Goal: Find specific page/section: Find specific page/section

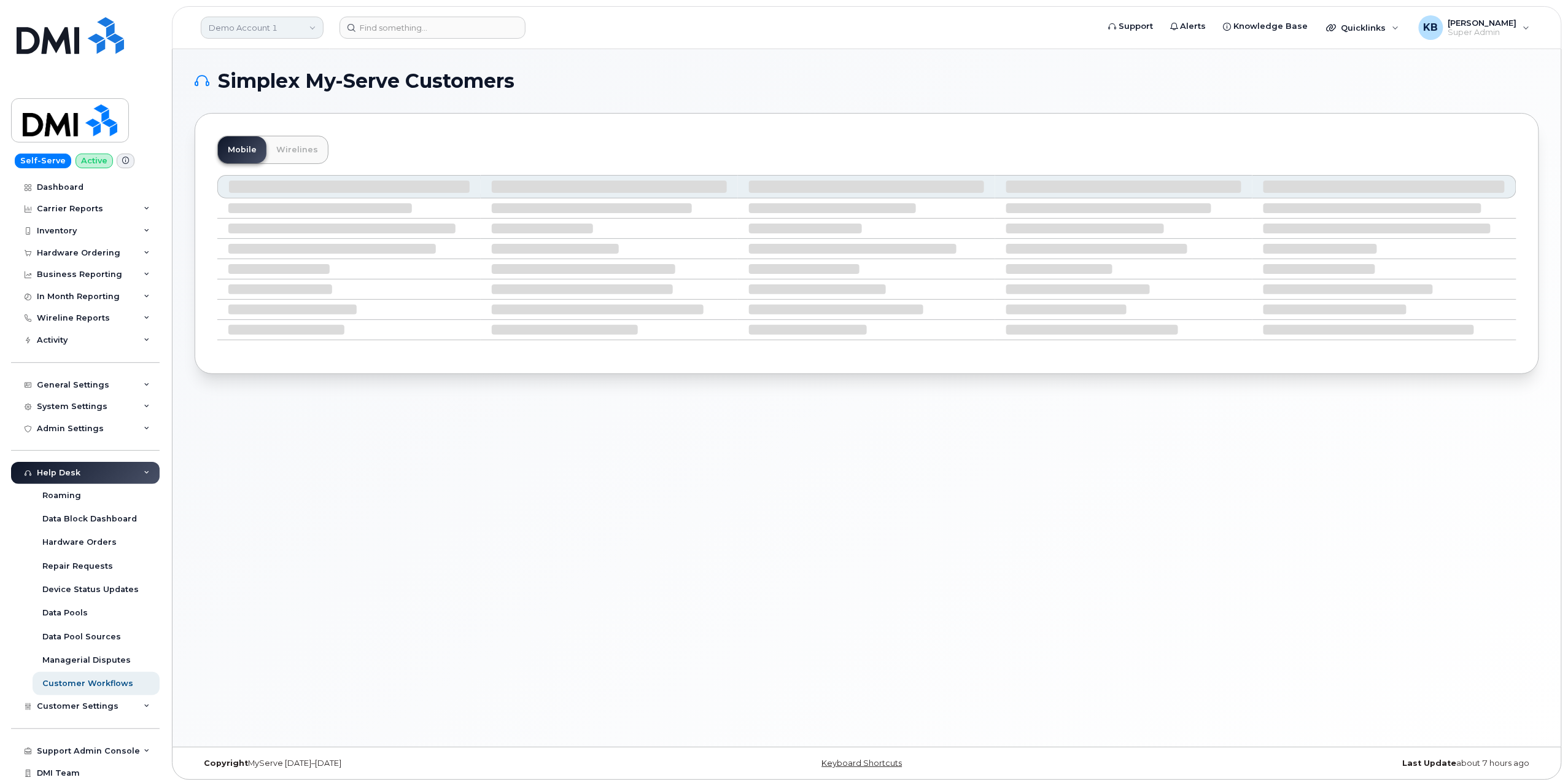
click at [252, 25] on link "Demo Account 1" at bounding box center [262, 27] width 123 height 22
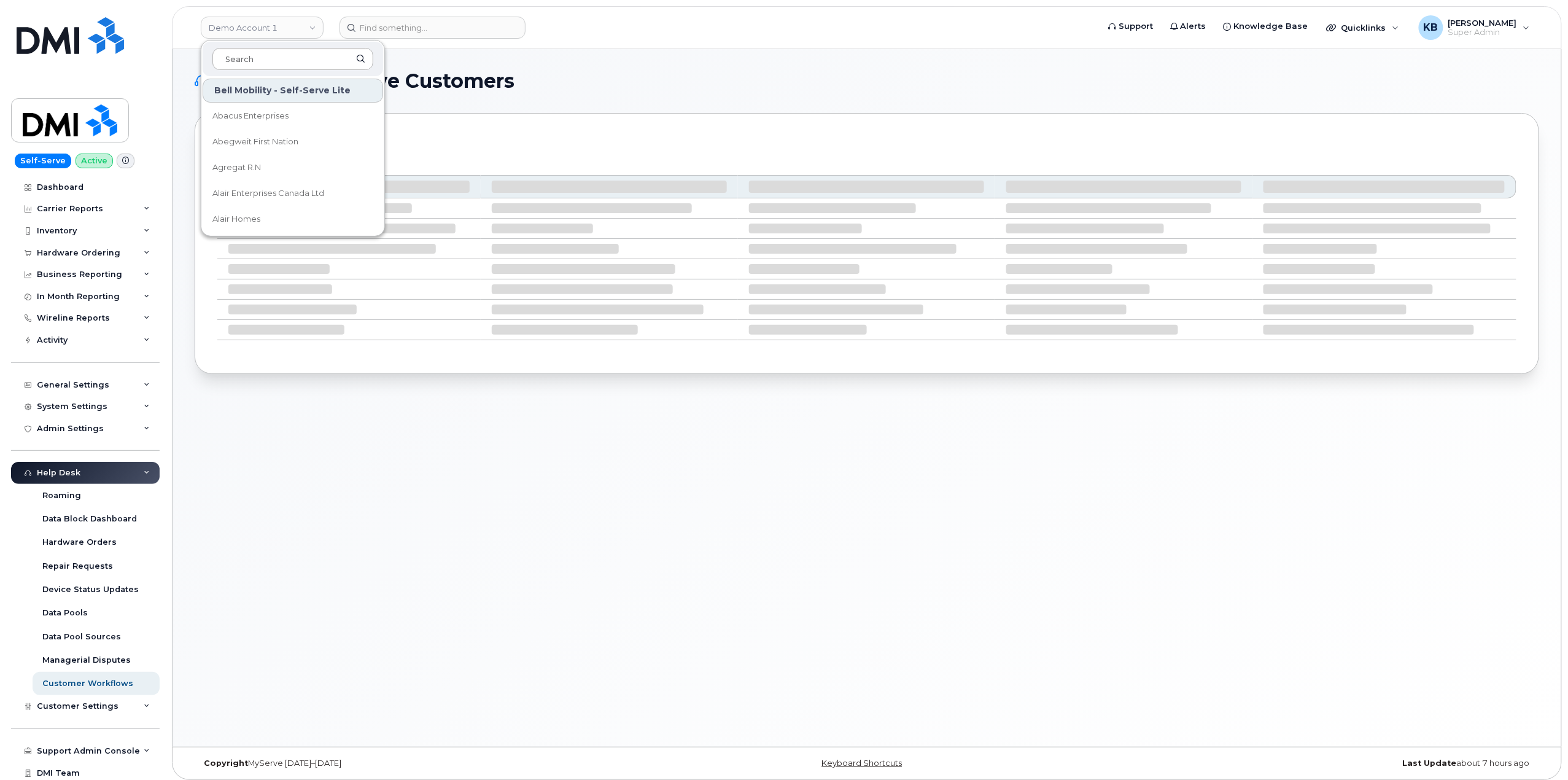
click at [249, 57] on input at bounding box center [292, 59] width 160 height 22
type input "kiewit"
click at [286, 141] on link "Kiewit Canada Inc" at bounding box center [293, 141] width 180 height 25
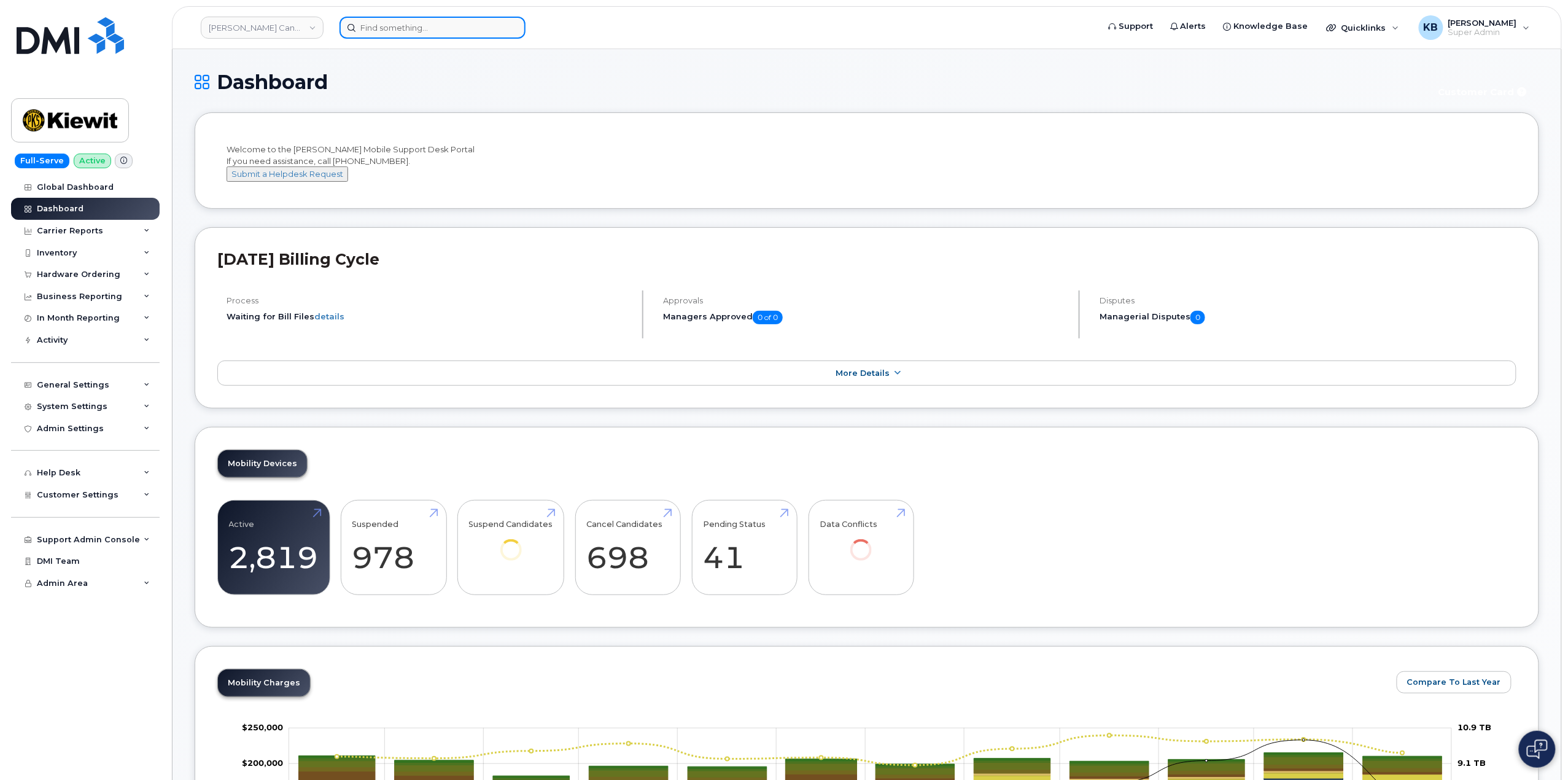
click at [400, 28] on input at bounding box center [432, 27] width 186 height 22
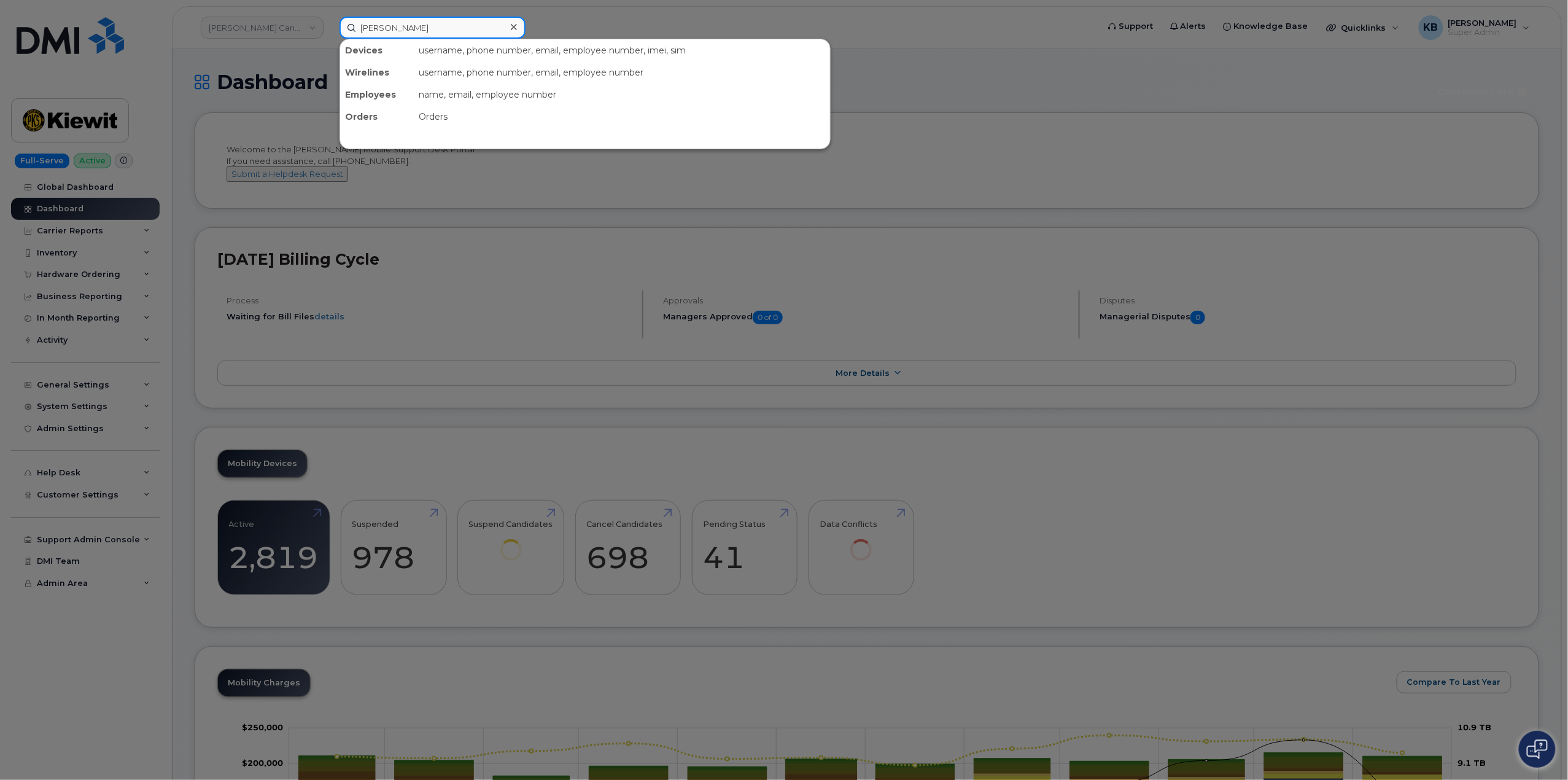
type input "[PERSON_NAME]"
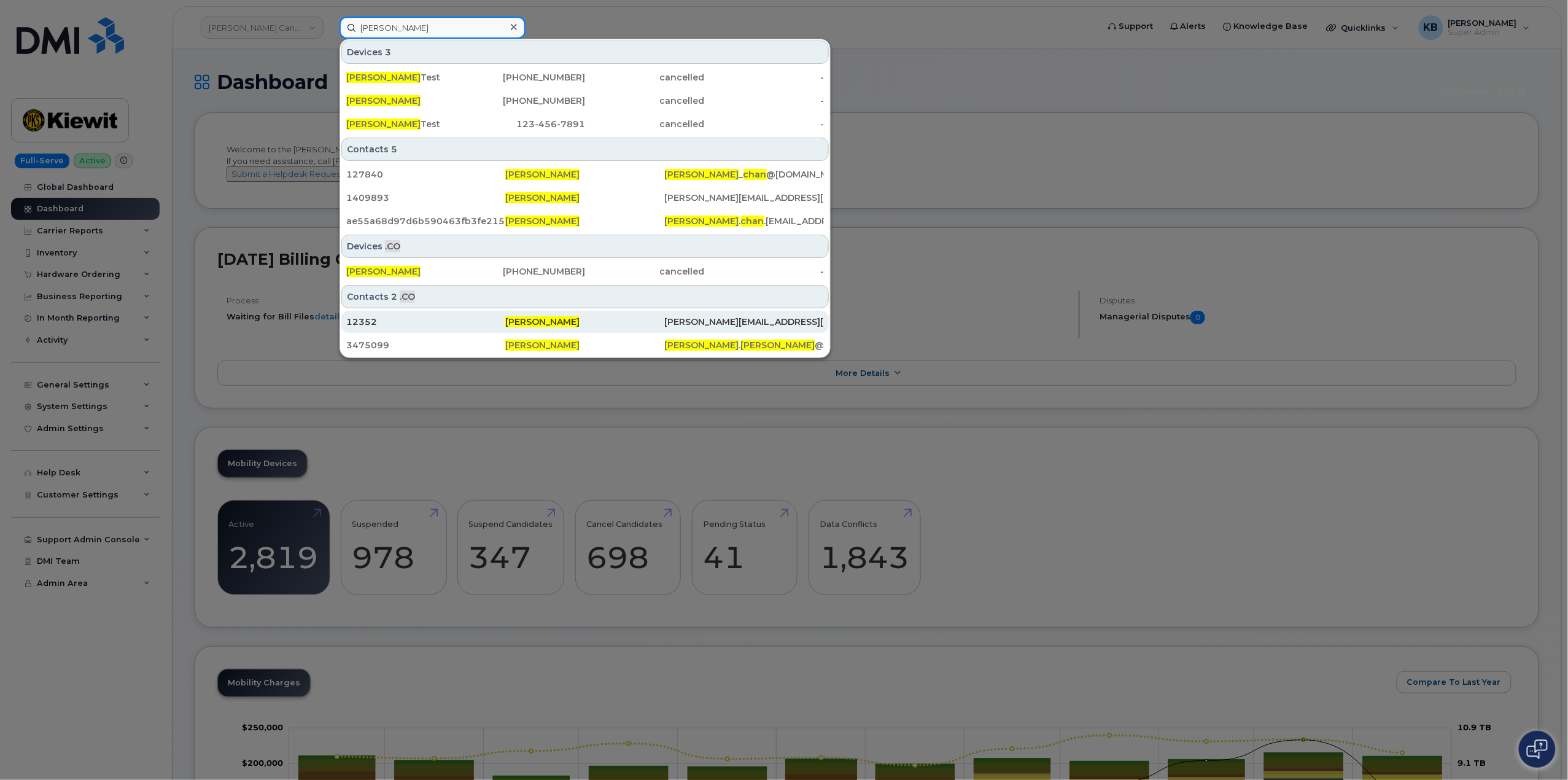
scroll to position [81, 0]
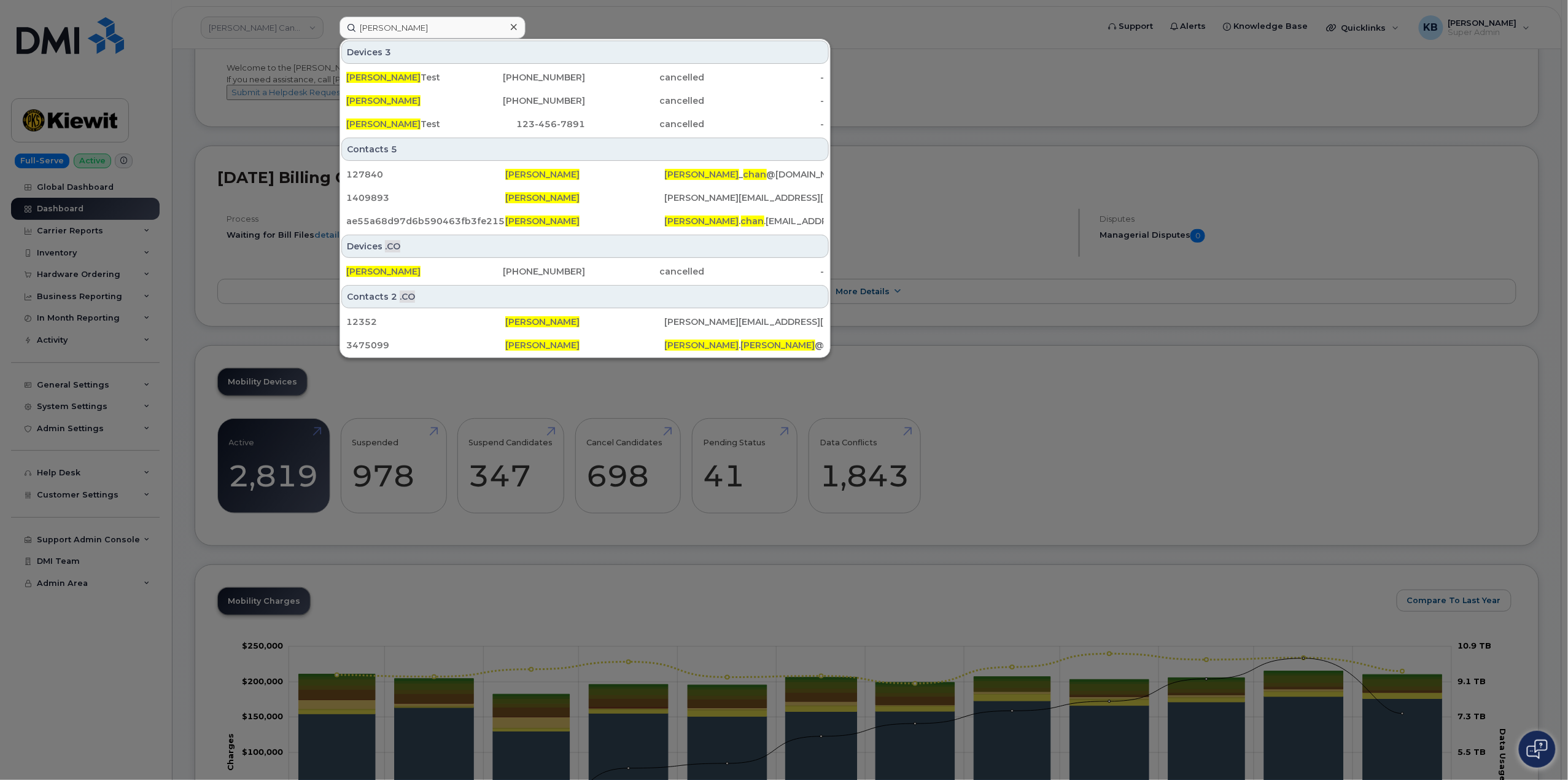
click at [571, 28] on div at bounding box center [784, 390] width 1568 height 780
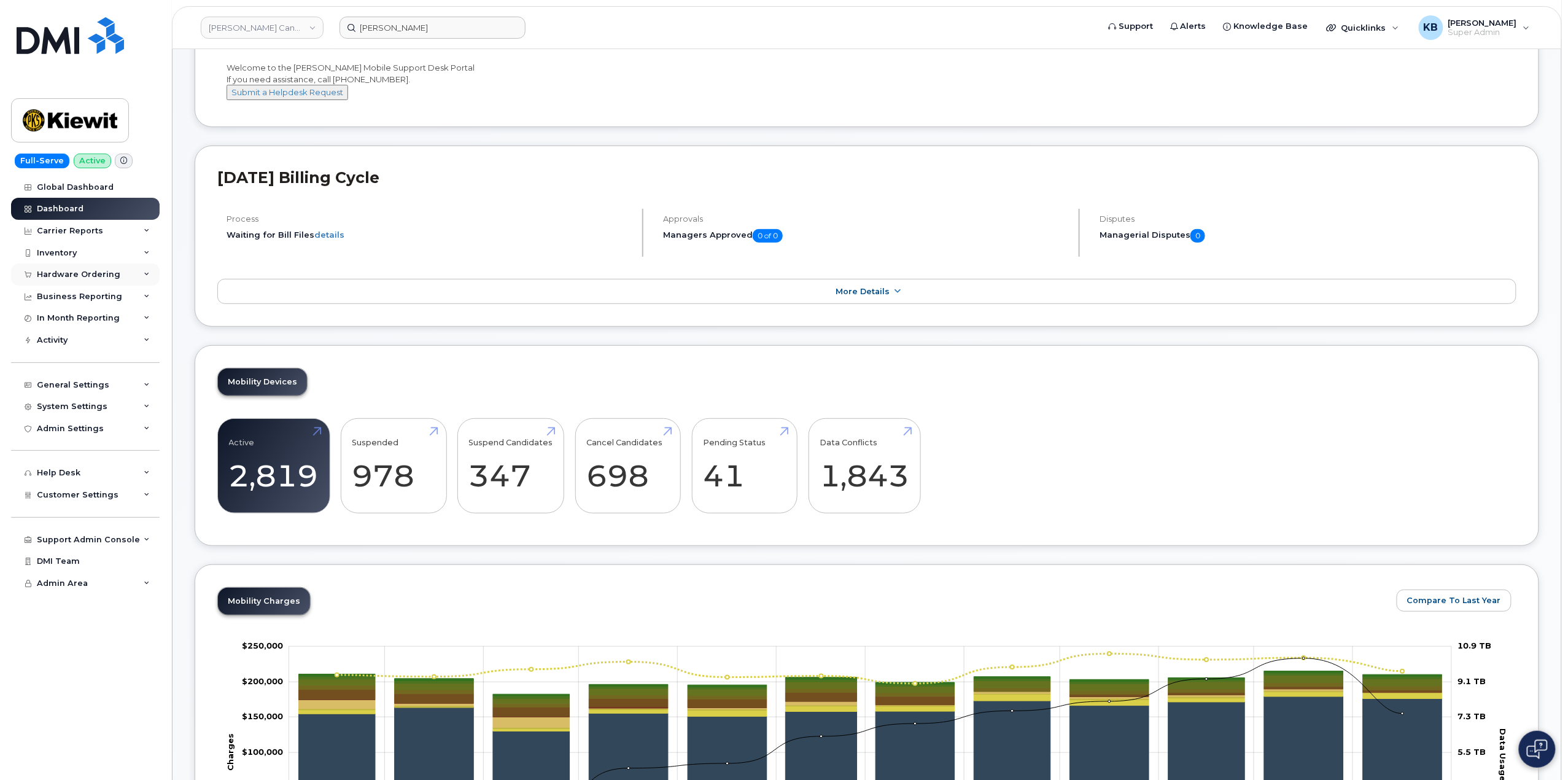
click at [109, 276] on div "Hardware Ordering" at bounding box center [78, 274] width 83 height 10
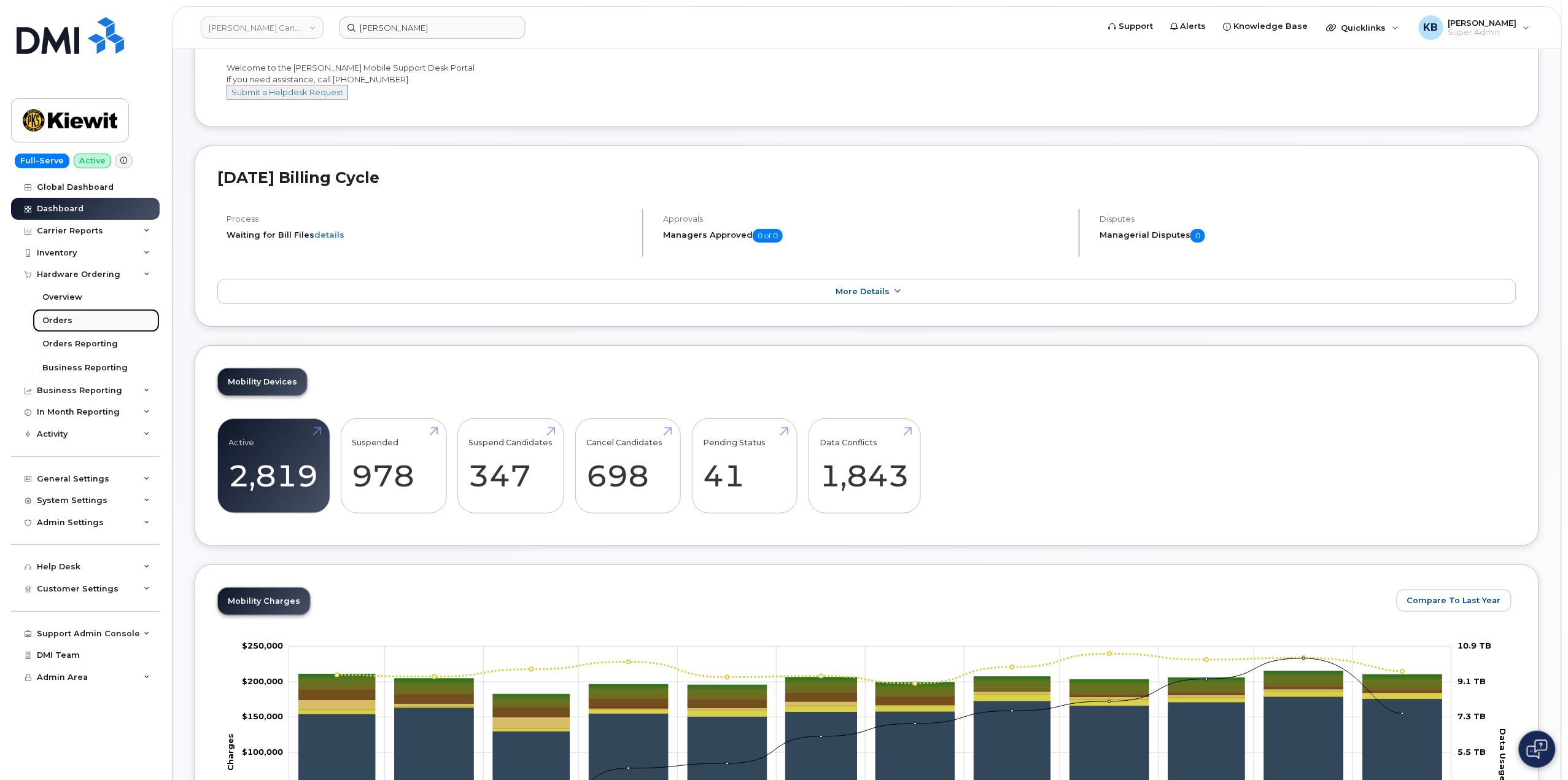
click at [60, 322] on div "Orders" at bounding box center [57, 320] width 30 height 11
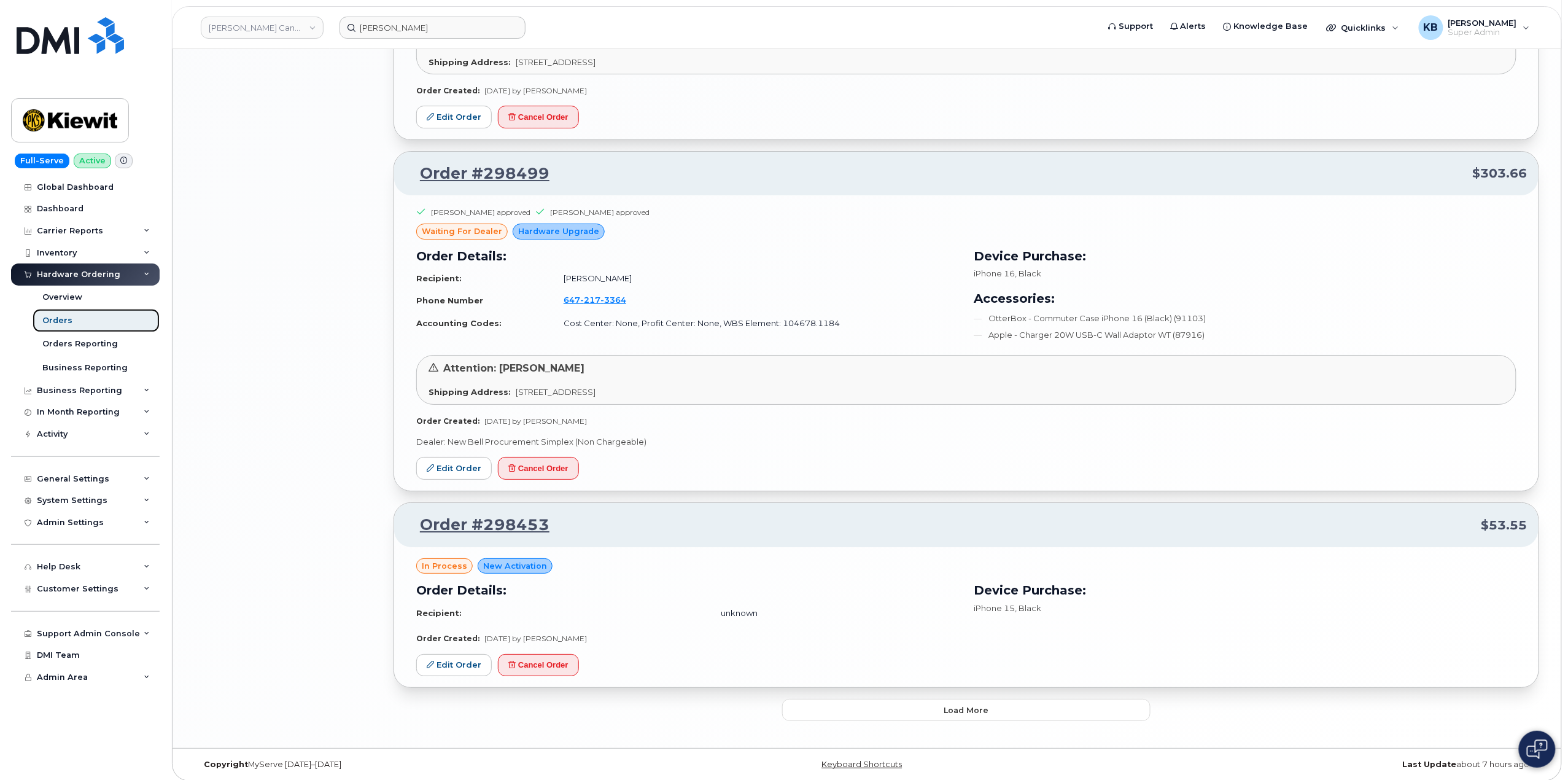
scroll to position [2078, 0]
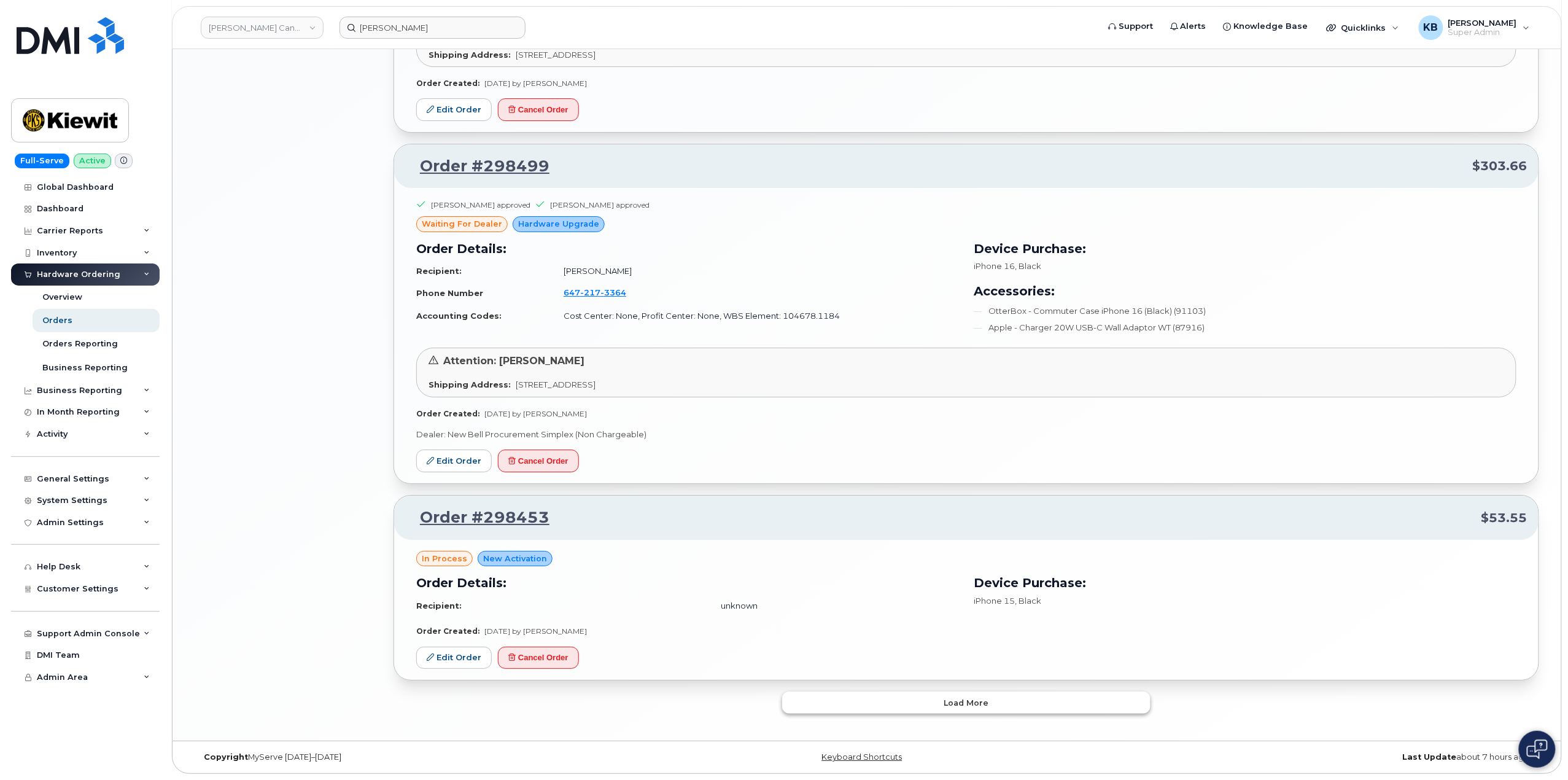
click at [982, 700] on span "Load more" at bounding box center [966, 703] width 45 height 11
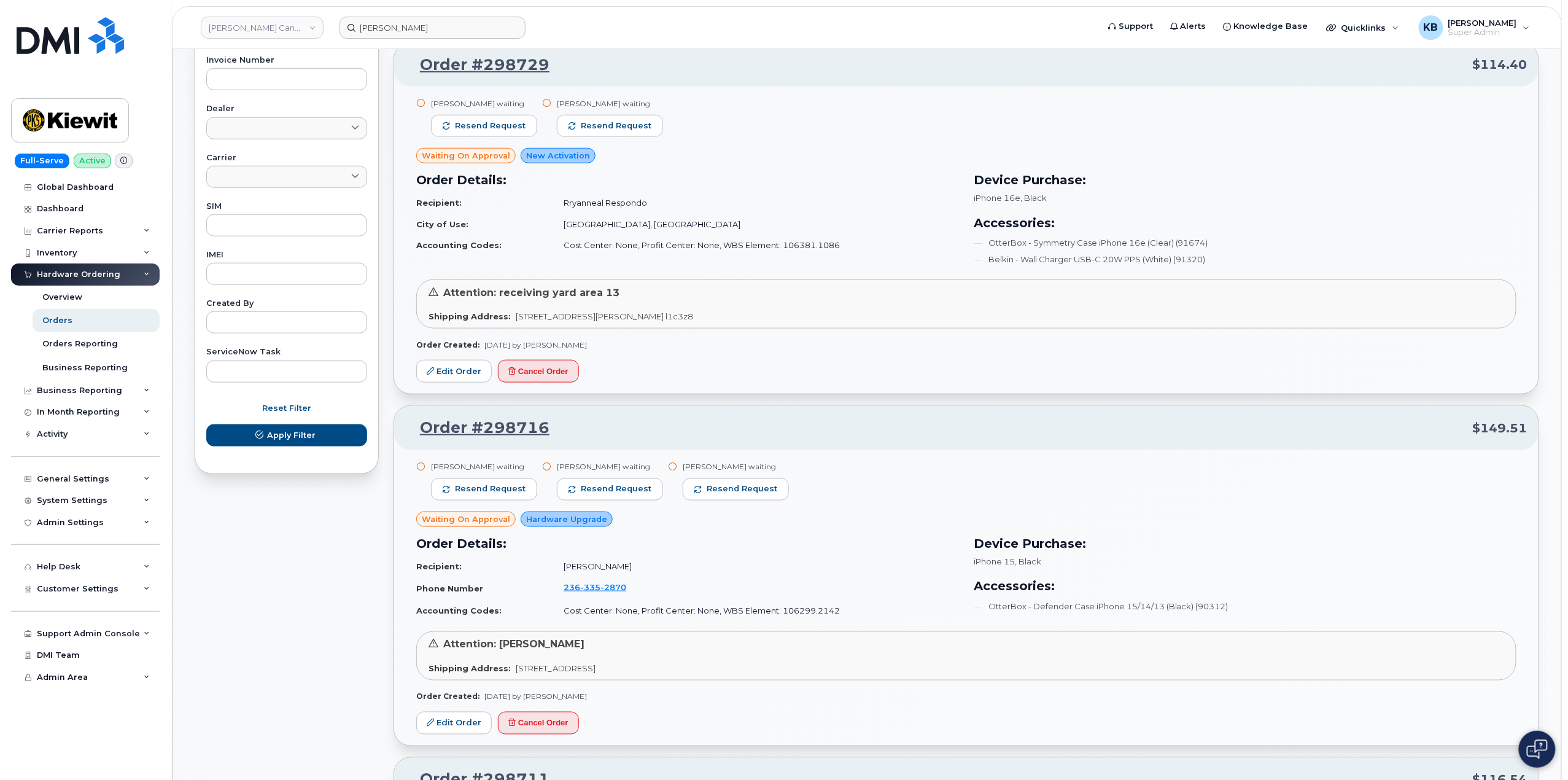
scroll to position [737, 0]
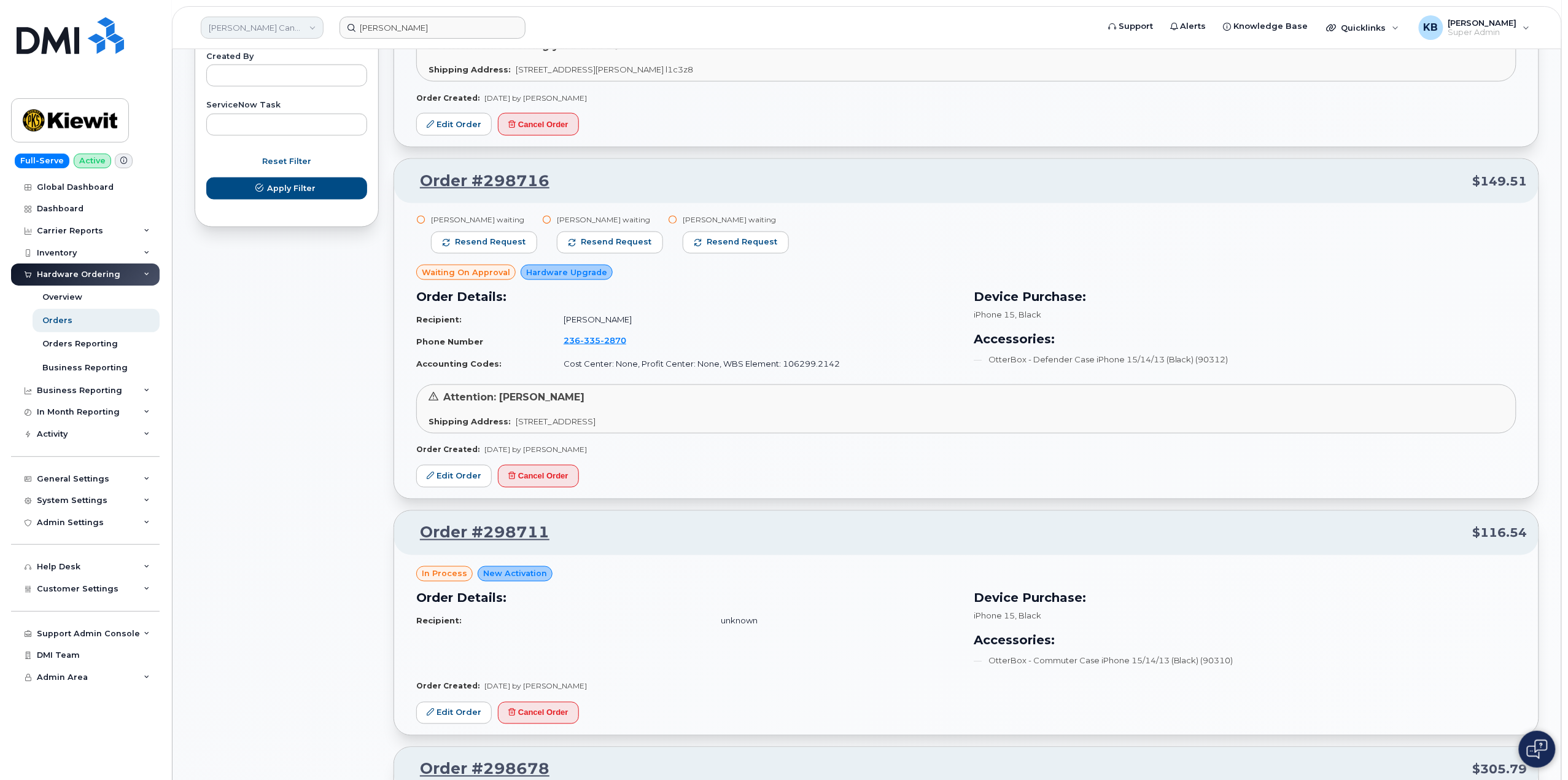
click at [261, 35] on link "Kiewit Canada Inc" at bounding box center [262, 27] width 123 height 22
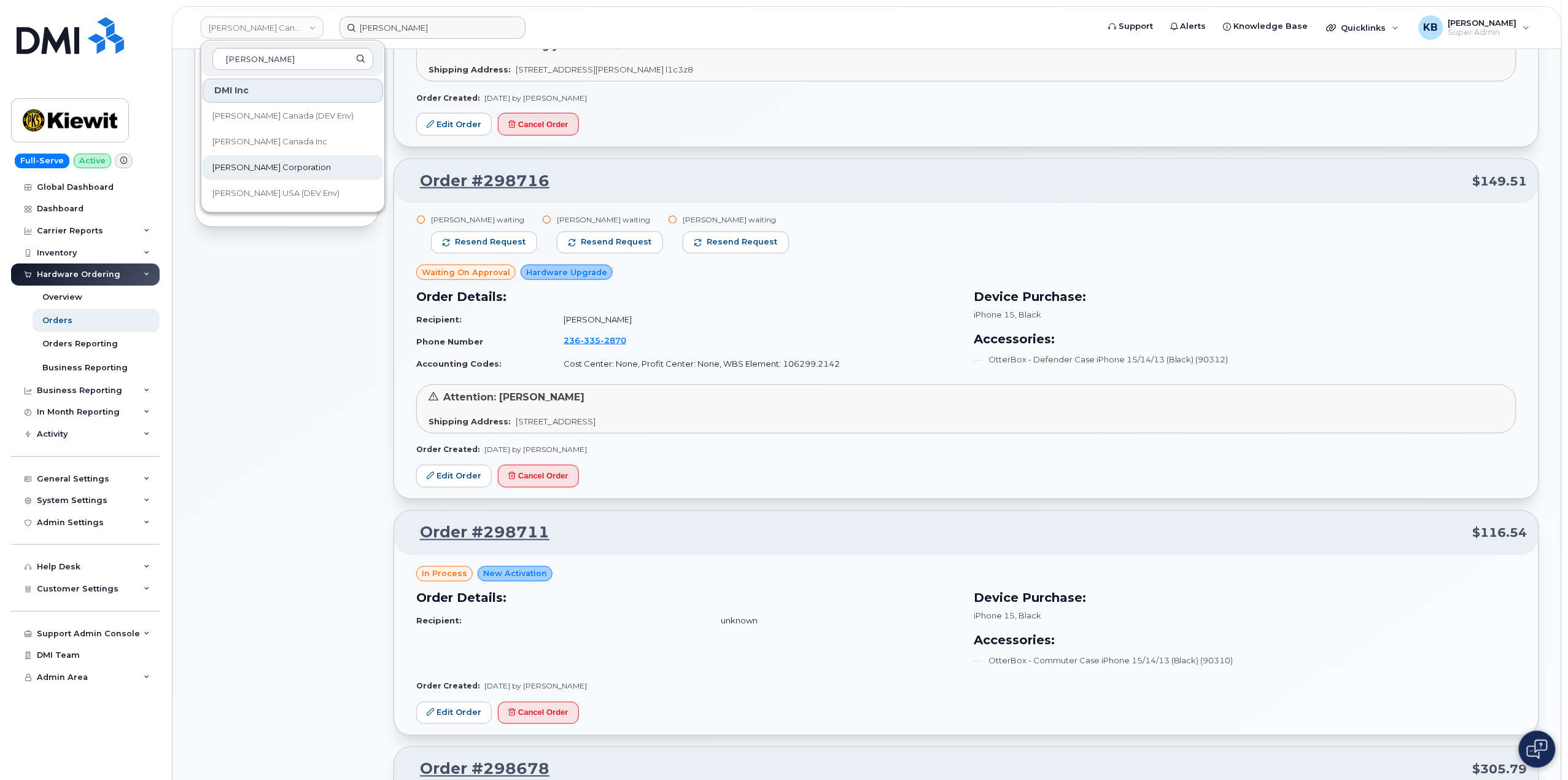
type input "kiewit"
click at [262, 165] on span "[PERSON_NAME] Corporation" at bounding box center [271, 167] width 119 height 12
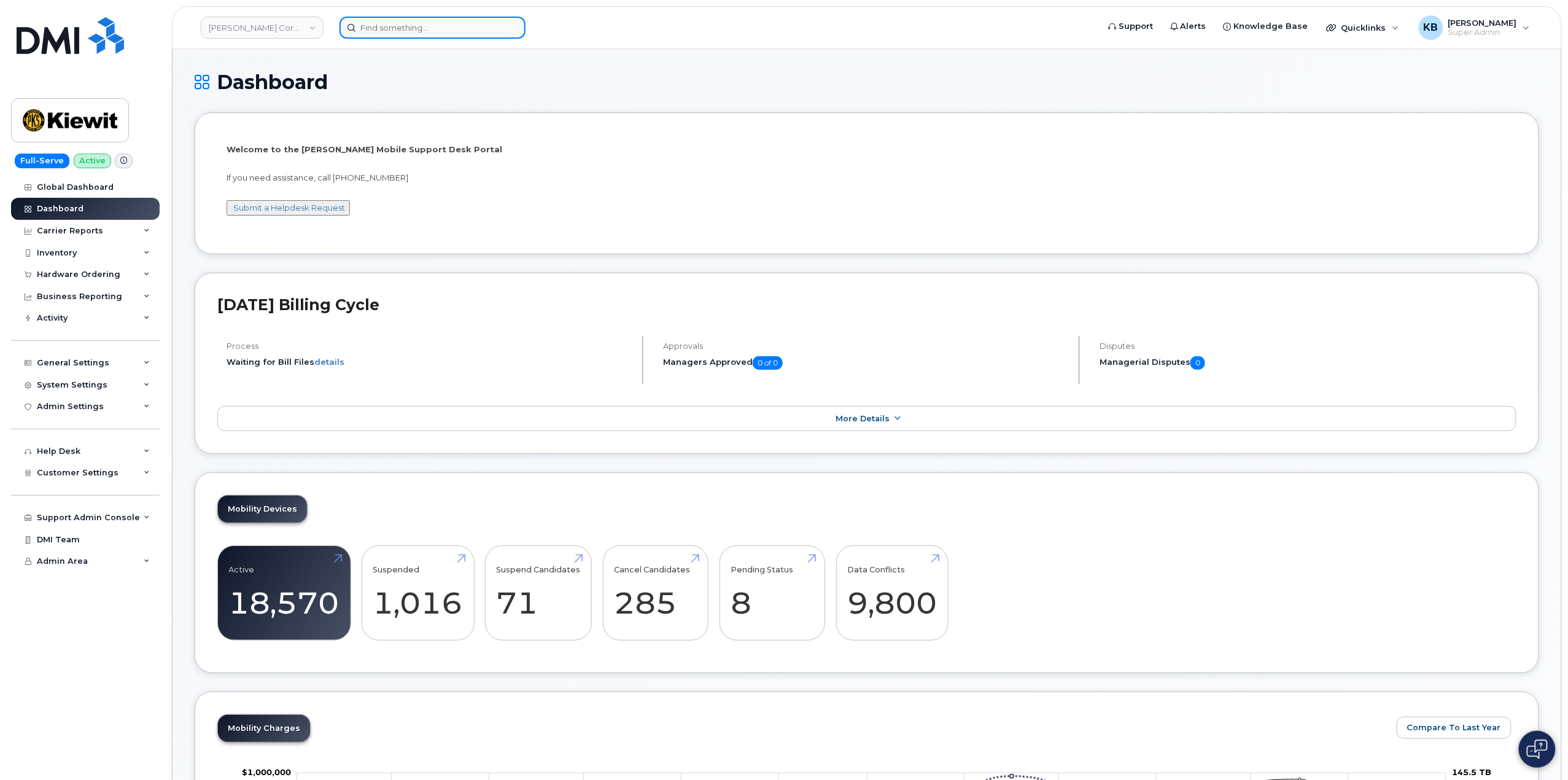
click at [382, 33] on input at bounding box center [432, 27] width 186 height 22
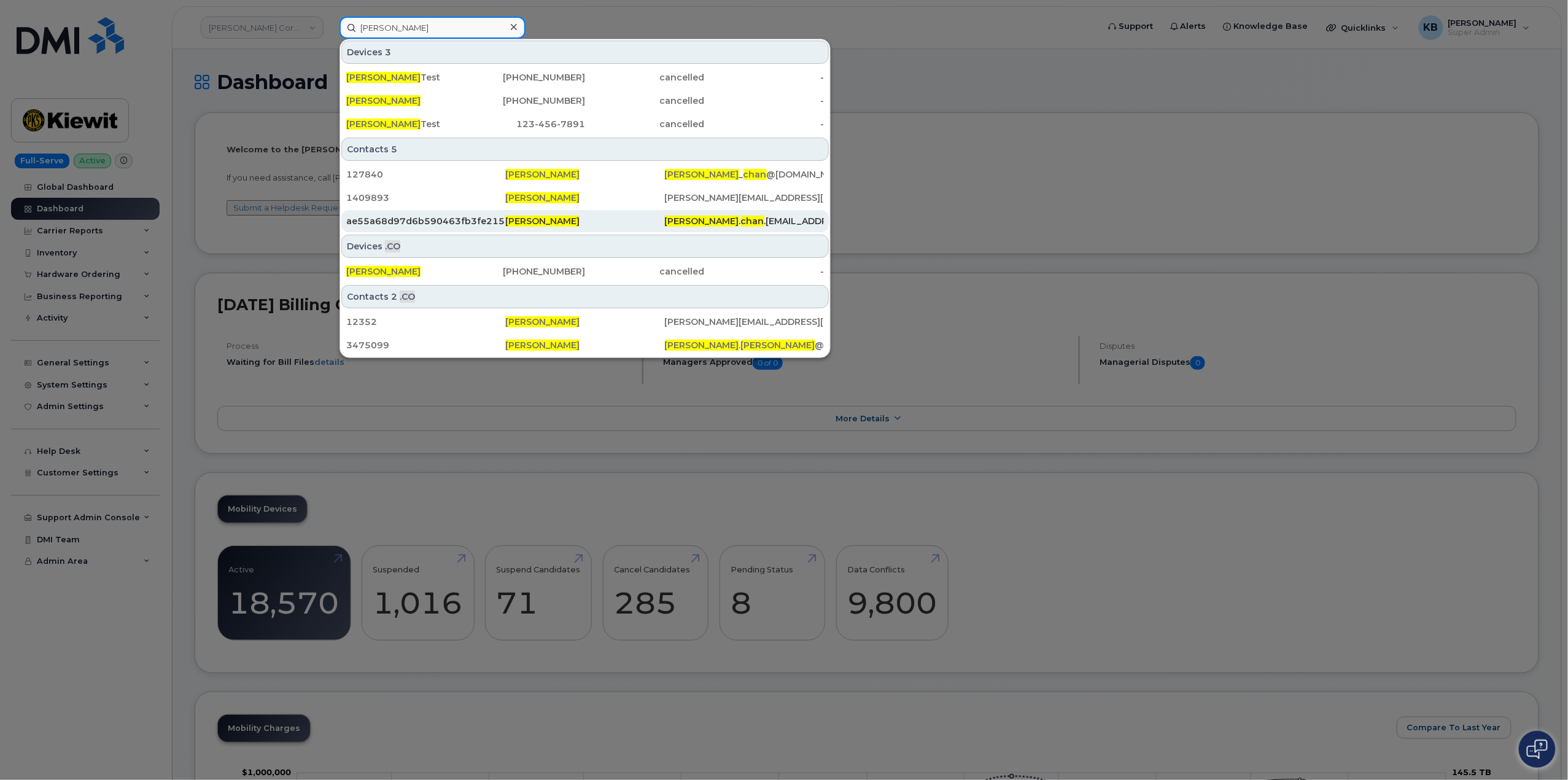
type input "[PERSON_NAME]"
drag, startPoint x: 1160, startPoint y: 163, endPoint x: 1135, endPoint y: 195, distance: 40.6
click at [1160, 163] on div at bounding box center [784, 390] width 1568 height 780
